Goal: Communication & Community: Participate in discussion

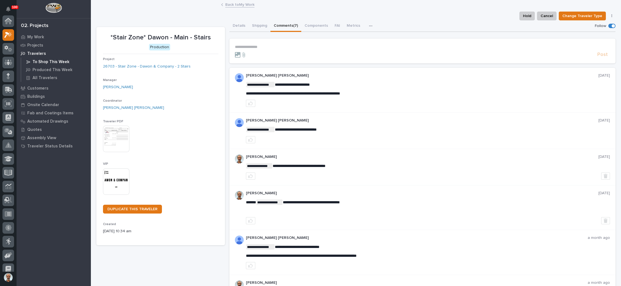
scroll to position [13, 0]
click at [44, 37] on div "My Work" at bounding box center [54, 37] width 72 height 8
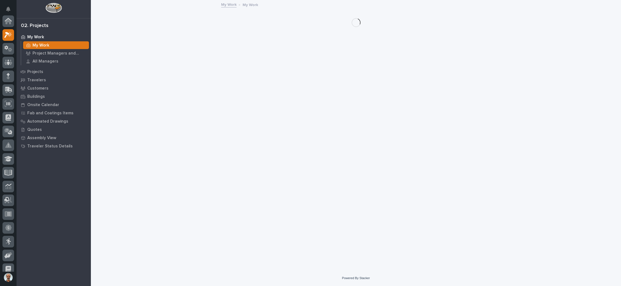
scroll to position [13, 0]
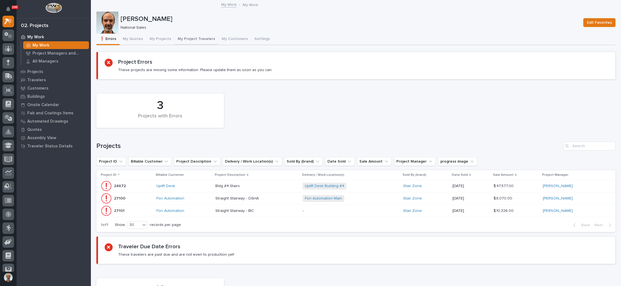
click at [196, 36] on button "My Project Travelers" at bounding box center [196, 40] width 44 height 12
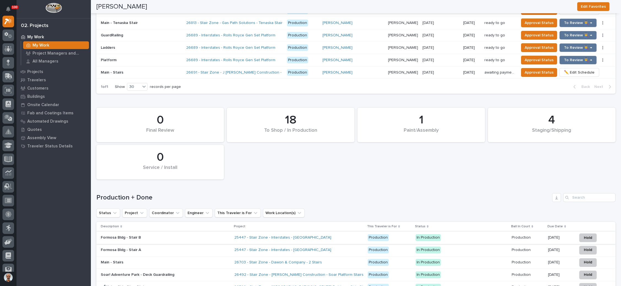
scroll to position [702, 0]
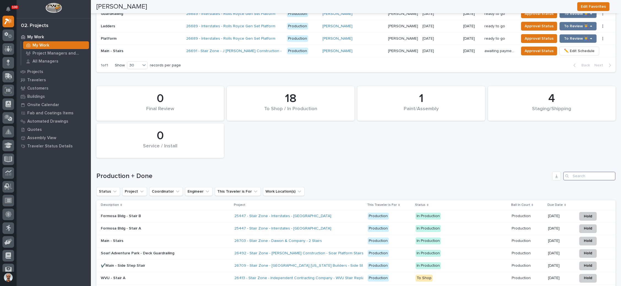
click at [574, 171] on input "Search" at bounding box center [589, 175] width 52 height 9
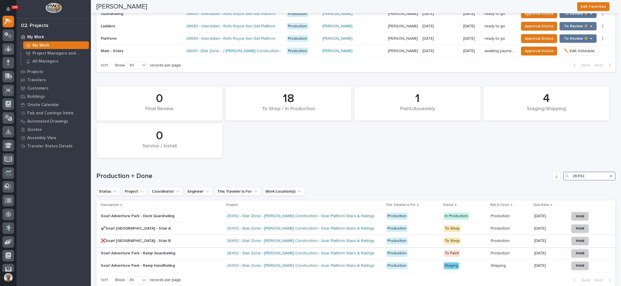
type input "26492"
click at [366, 236] on div "26492 - Stair Zone - [PERSON_NAME] Construction - Soar Platform Stairs & Railin…" at bounding box center [304, 240] width 155 height 9
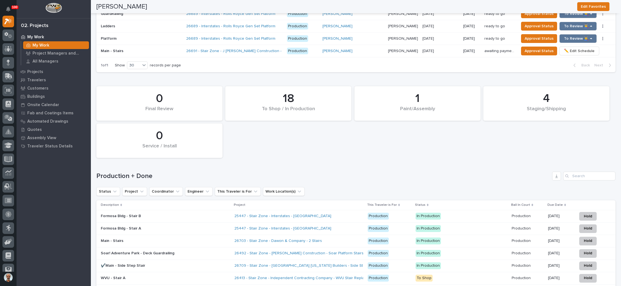
scroll to position [826, 0]
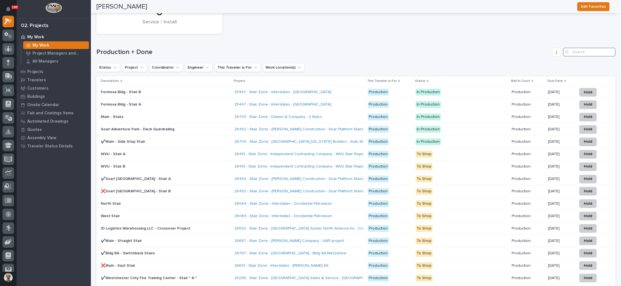
click at [588, 48] on input "Search" at bounding box center [589, 52] width 52 height 9
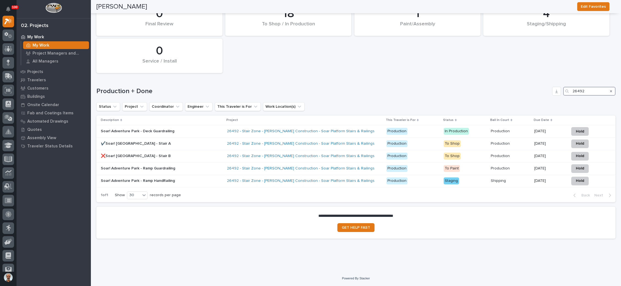
scroll to position [769, 0]
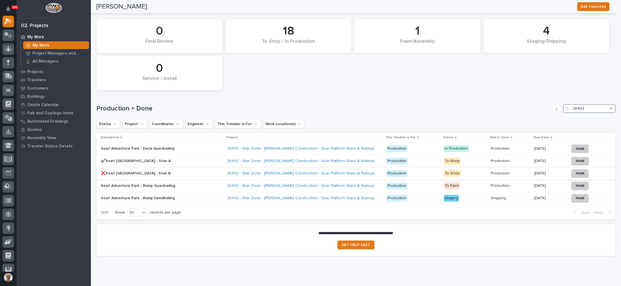
type input "26492"
click at [367, 169] on div "26492 - Stair Zone - [PERSON_NAME] Construction - Soar Platform Stairs & Railin…" at bounding box center [304, 173] width 155 height 9
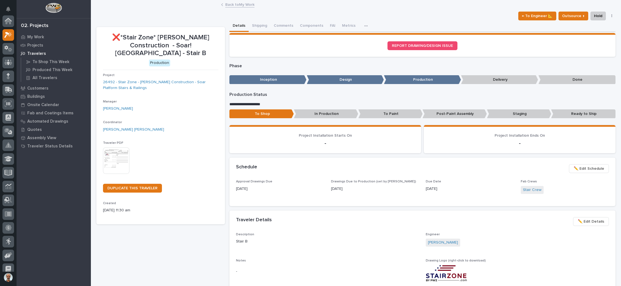
scroll to position [13, 0]
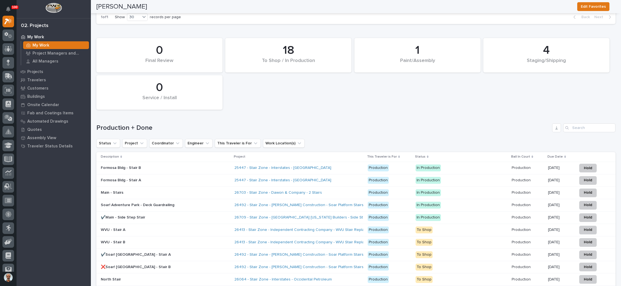
scroll to position [784, 0]
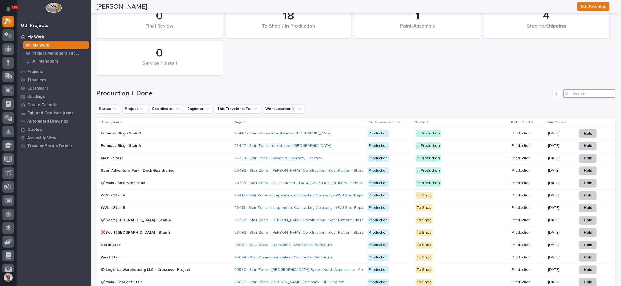
click at [589, 89] on input "Search" at bounding box center [589, 93] width 52 height 9
type input "26492"
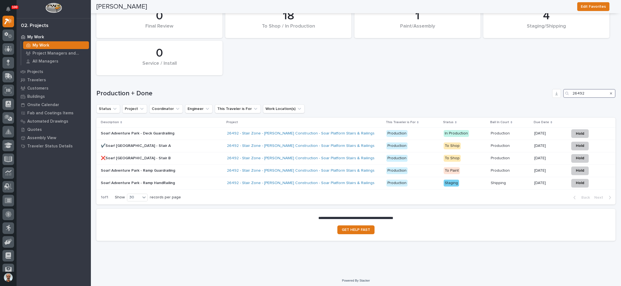
scroll to position [769, 0]
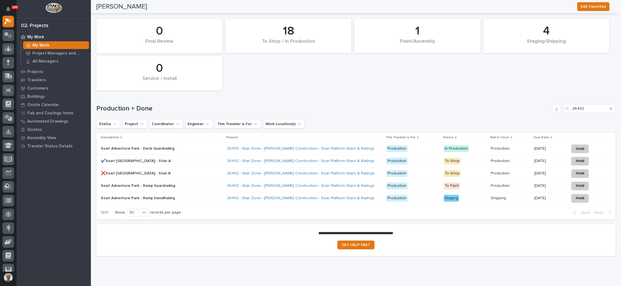
click at [376, 105] on h1 "Production + Done" at bounding box center [322, 109] width 453 height 8
click at [359, 156] on div "26492 - Stair Zone - [PERSON_NAME] Construction - Soar Platform Stairs & Railin…" at bounding box center [304, 160] width 155 height 9
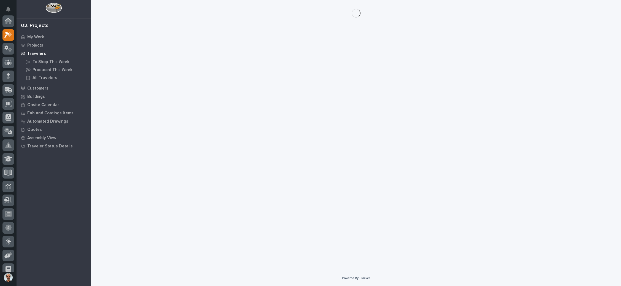
scroll to position [13, 0]
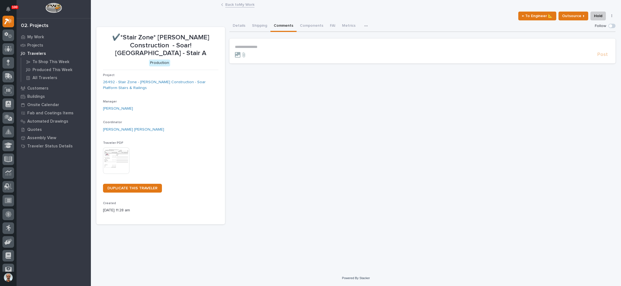
click at [287, 25] on button "Comments" at bounding box center [283, 26] width 26 height 12
click at [258, 24] on button "Shipping" at bounding box center [260, 26] width 22 height 12
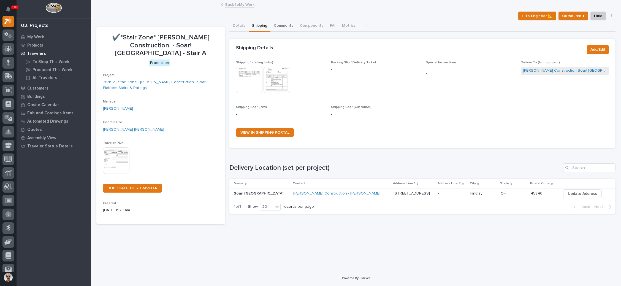
click at [285, 22] on button "Comments" at bounding box center [283, 26] width 26 height 12
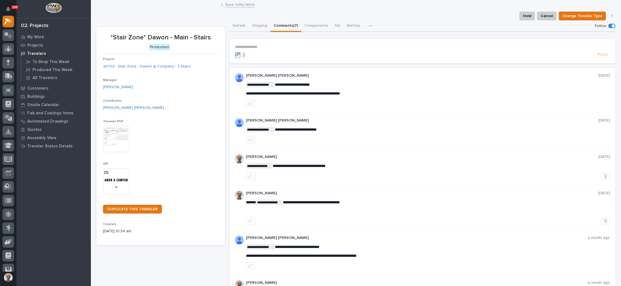
click at [242, 2] on link "Back to My Work" at bounding box center [239, 4] width 29 height 6
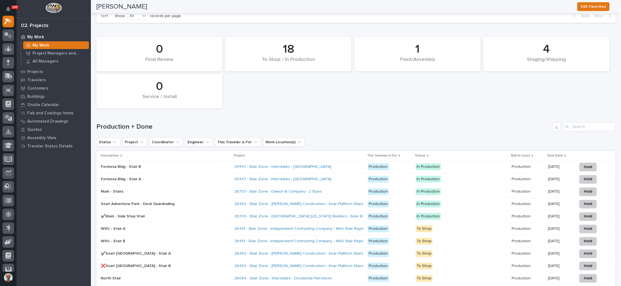
scroll to position [784, 0]
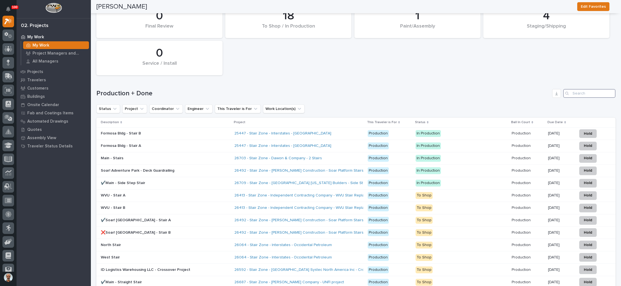
click at [582, 89] on input "Search" at bounding box center [589, 93] width 52 height 9
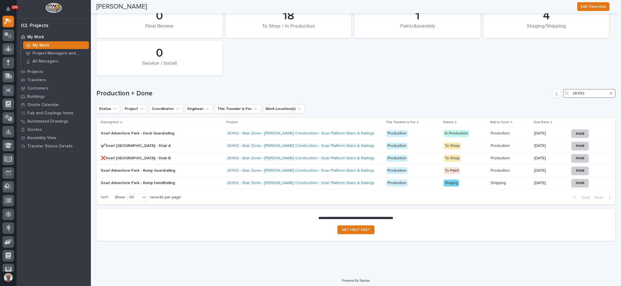
scroll to position [769, 0]
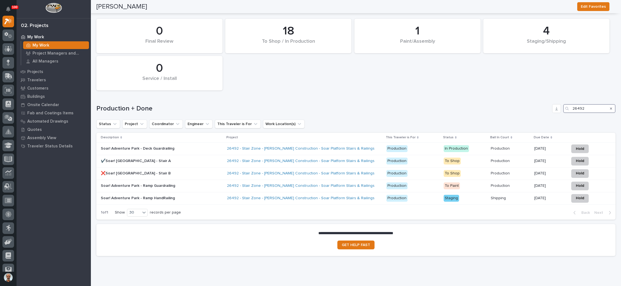
type input "26492"
click at [360, 169] on div "26492 - Stair Zone - [PERSON_NAME] Construction - Soar Platform Stairs & Railin…" at bounding box center [304, 173] width 155 height 9
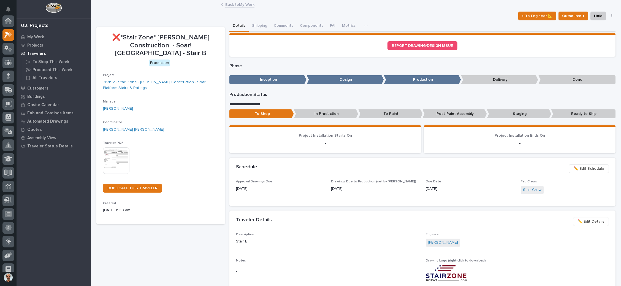
scroll to position [13, 0]
click at [283, 22] on button "Comments" at bounding box center [283, 26] width 26 height 12
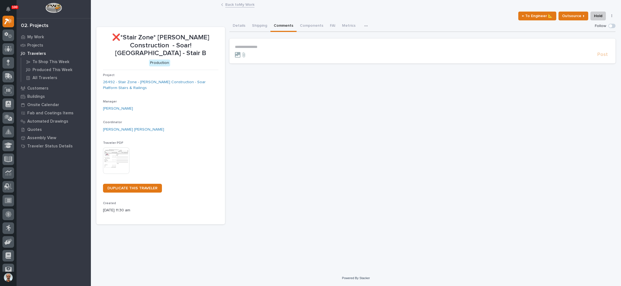
click at [249, 45] on p "**********" at bounding box center [422, 47] width 375 height 5
click at [251, 53] on span "[PERSON_NAME]" at bounding box center [251, 55] width 31 height 4
click at [265, 46] on p "**********" at bounding box center [422, 48] width 375 height 6
click at [275, 59] on span "[PERSON_NAME]" at bounding box center [275, 61] width 31 height 4
click at [289, 47] on p "**********" at bounding box center [422, 48] width 375 height 6
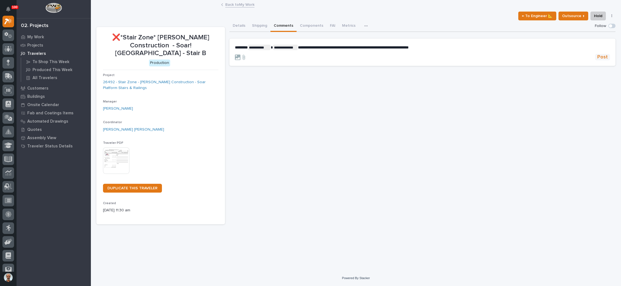
drag, startPoint x: 601, startPoint y: 54, endPoint x: 548, endPoint y: 52, distance: 53.4
click at [601, 54] on span "Post" at bounding box center [602, 57] width 10 height 6
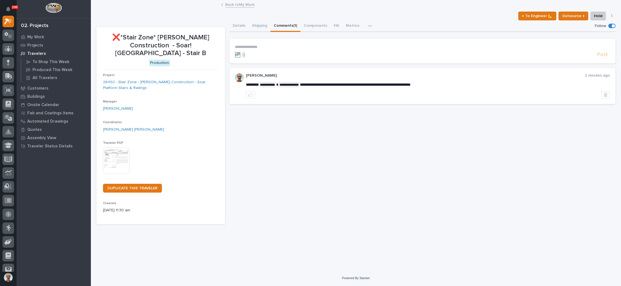
click at [249, 2] on link "Back to My Work" at bounding box center [239, 4] width 29 height 6
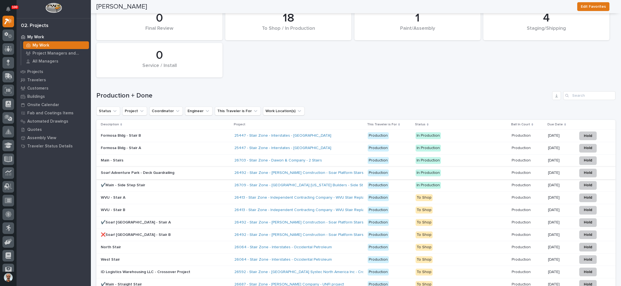
scroll to position [784, 0]
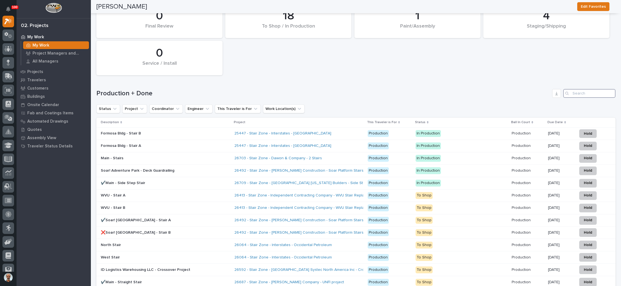
click at [577, 89] on input "Search" at bounding box center [589, 93] width 52 height 9
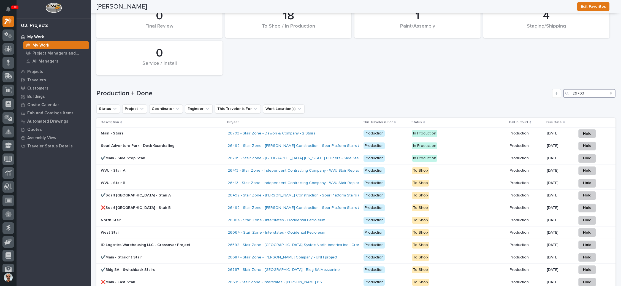
type input "26703"
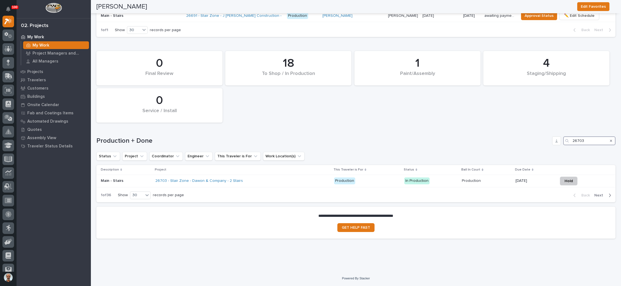
scroll to position [720, 0]
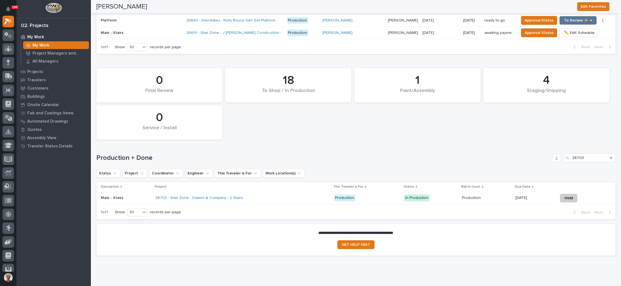
click at [478, 195] on p at bounding box center [486, 197] width 49 height 5
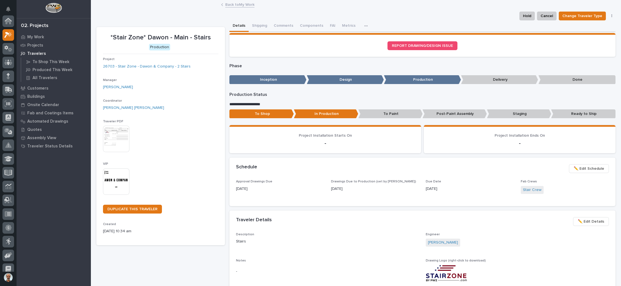
scroll to position [13, 0]
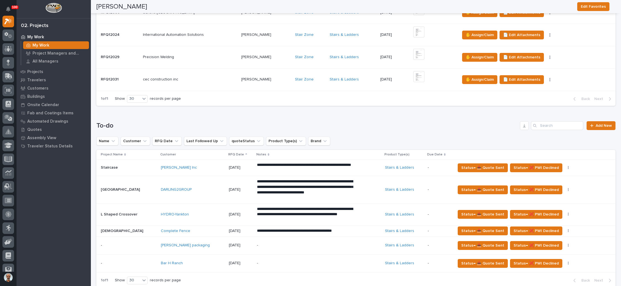
scroll to position [289, 0]
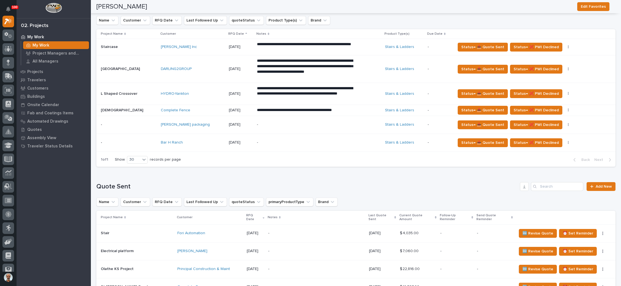
click at [298, 140] on p "-" at bounding box center [305, 142] width 96 height 5
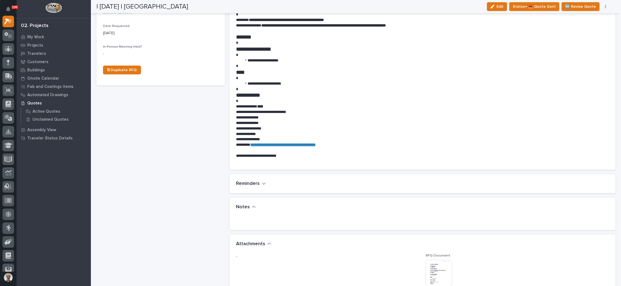
scroll to position [289, 0]
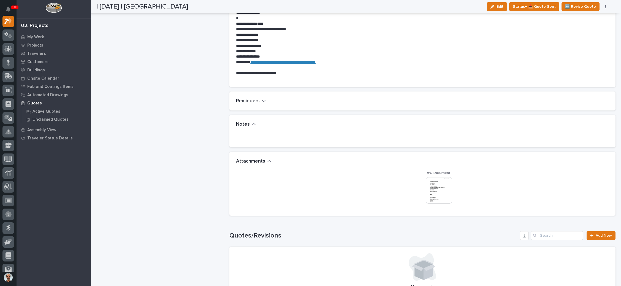
click at [435, 186] on img at bounding box center [438, 190] width 26 height 26
